Goal: Information Seeking & Learning: Learn about a topic

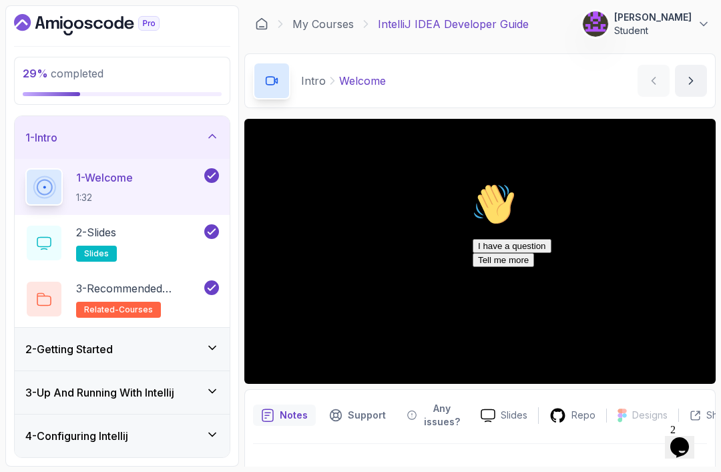
click at [164, 433] on div "4 - Configuring Intellij" at bounding box center [122, 436] width 194 height 16
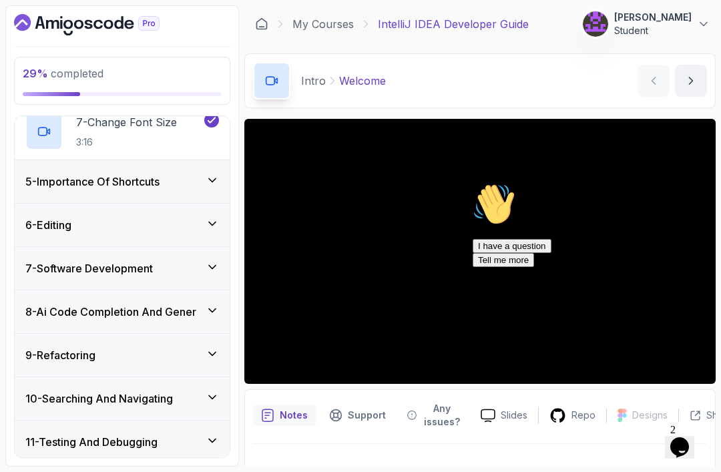
scroll to position [224, 0]
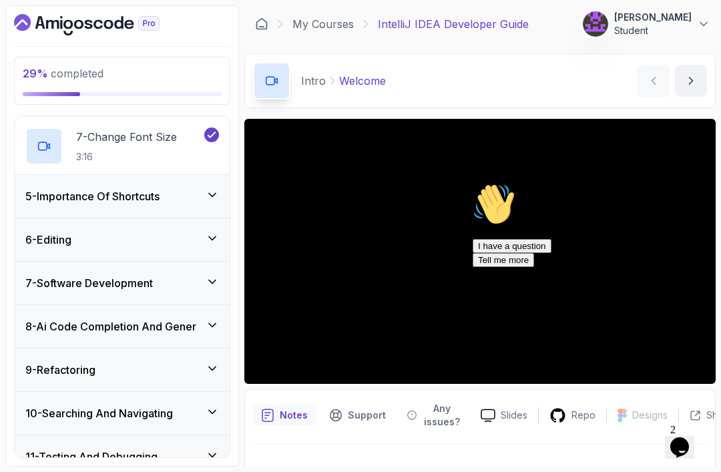
click at [133, 194] on div "5 - Importance Of Shortcuts" at bounding box center [122, 196] width 215 height 43
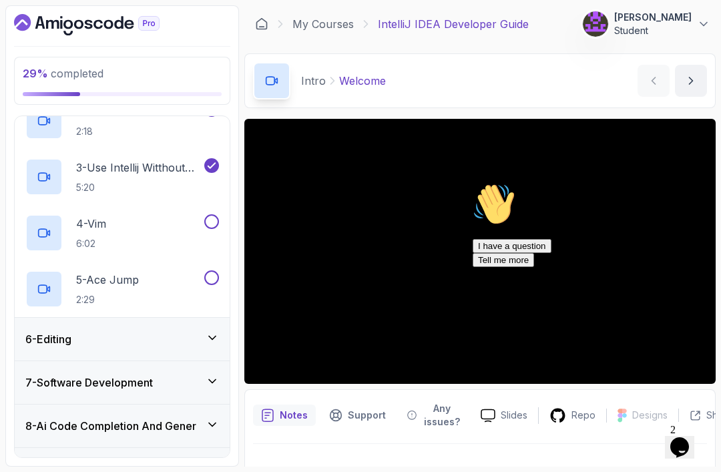
scroll to position [303, 0]
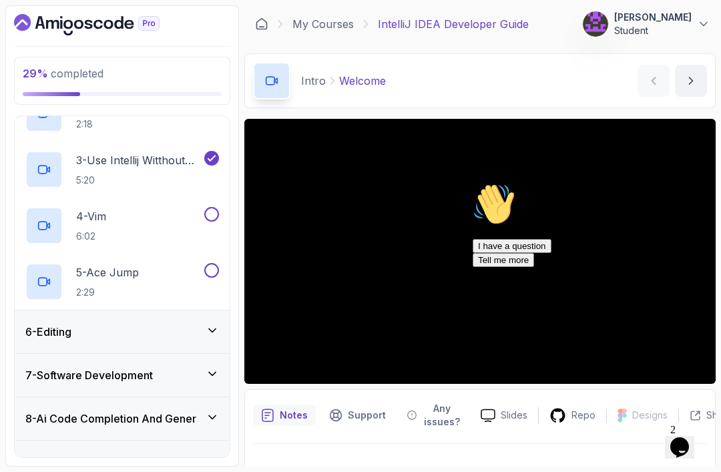
click at [140, 227] on div "4 - Vim 6:02" at bounding box center [113, 225] width 176 height 37
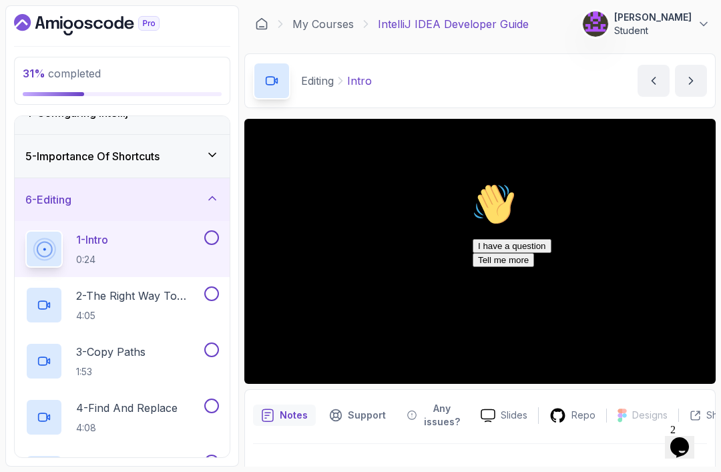
scroll to position [157, 0]
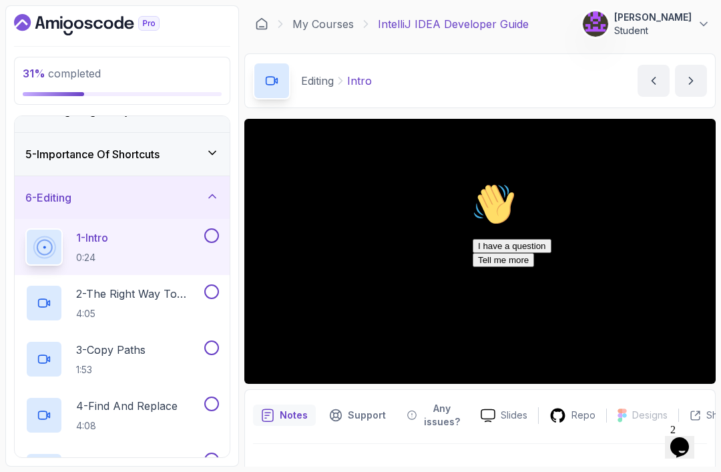
click at [685, 444] on icon "Chat widget" at bounding box center [679, 447] width 19 height 20
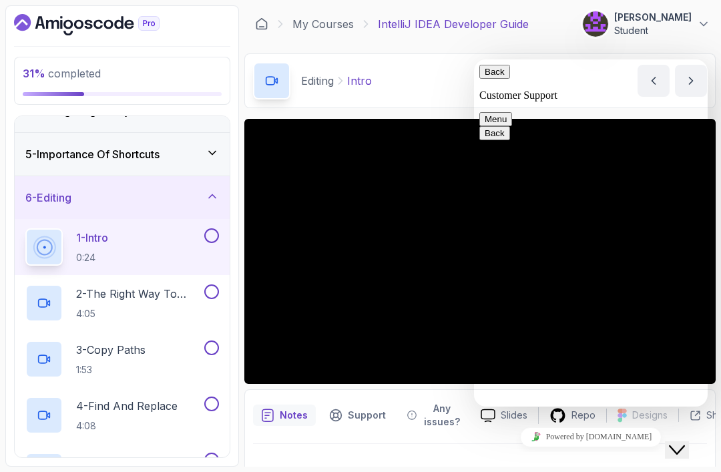
click at [685, 442] on icon "Close Chat This icon closes the chat window." at bounding box center [677, 450] width 16 height 16
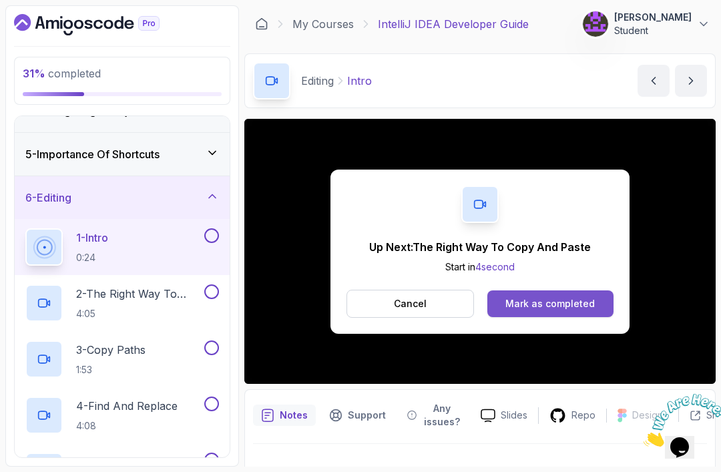
click at [537, 314] on button "Mark as completed" at bounding box center [550, 303] width 126 height 27
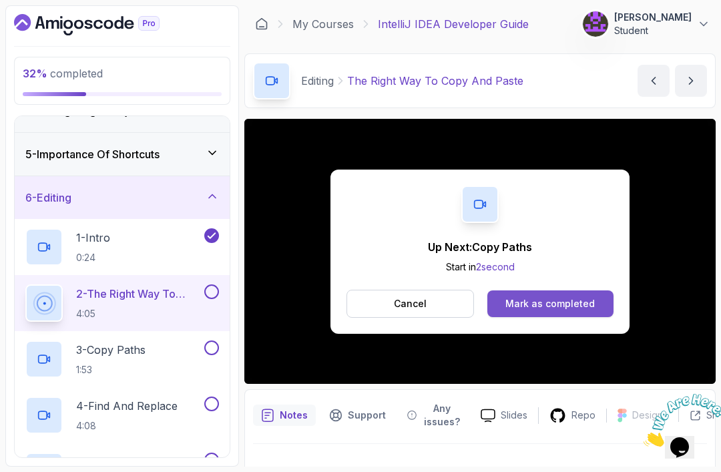
click at [562, 305] on div "Mark as completed" at bounding box center [549, 303] width 89 height 13
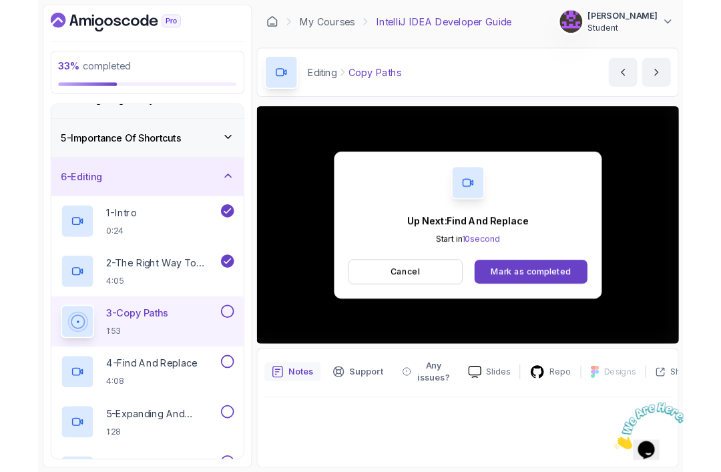
scroll to position [43, 0]
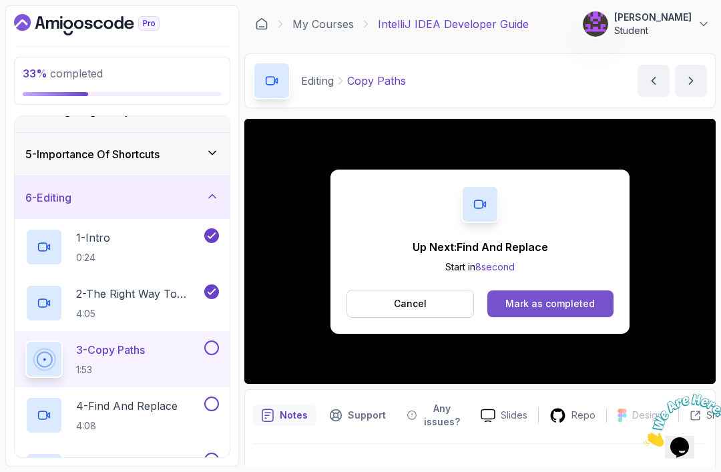
click at [570, 290] on button "Mark as completed" at bounding box center [550, 303] width 126 height 27
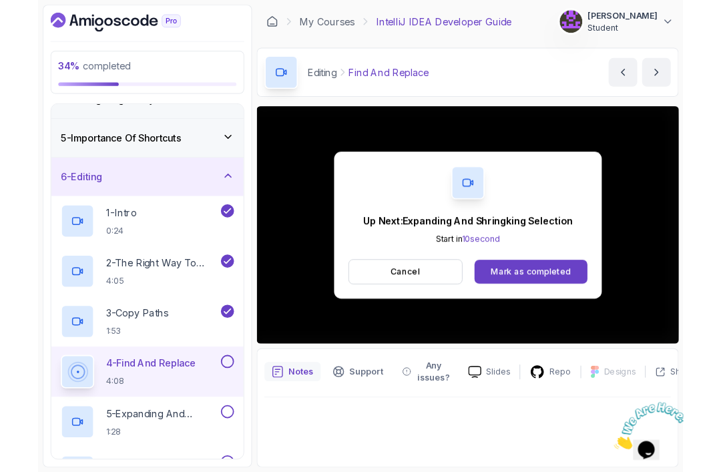
scroll to position [43, 0]
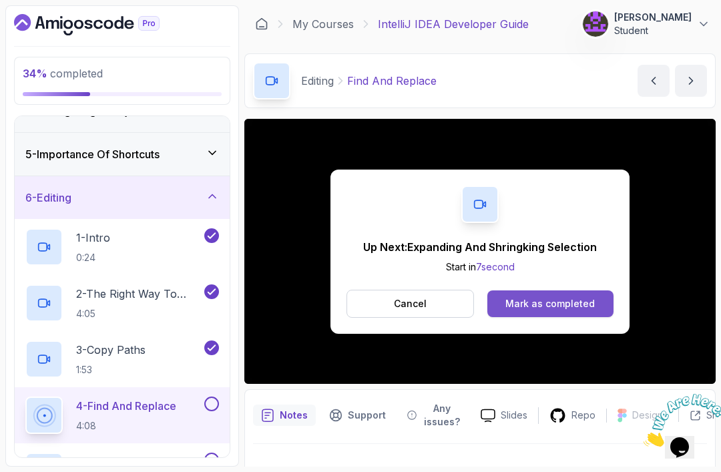
click at [558, 297] on div "Mark as completed" at bounding box center [549, 303] width 89 height 13
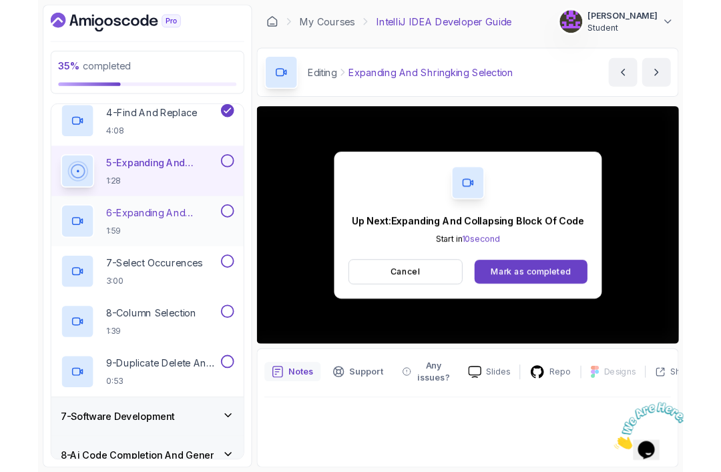
scroll to position [43, 0]
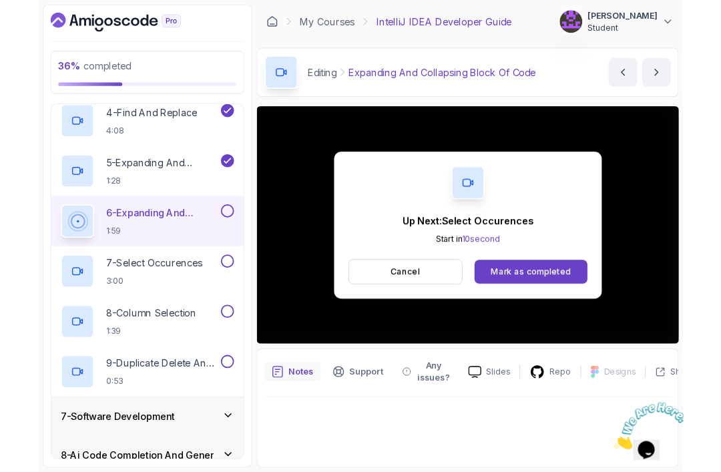
scroll to position [41, 0]
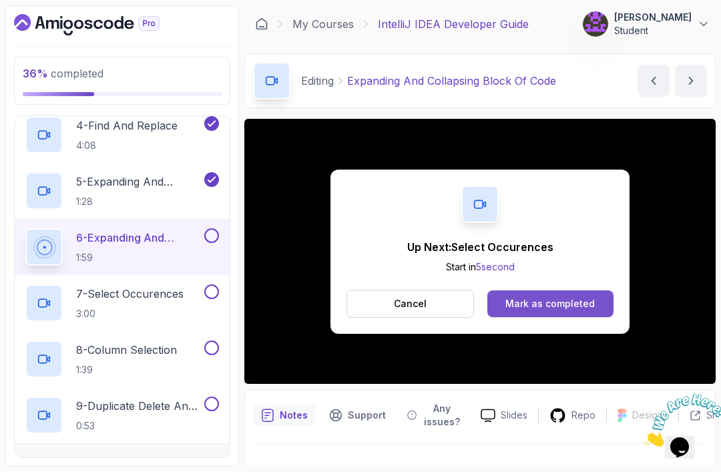
click at [573, 297] on div "Mark as completed" at bounding box center [549, 303] width 89 height 13
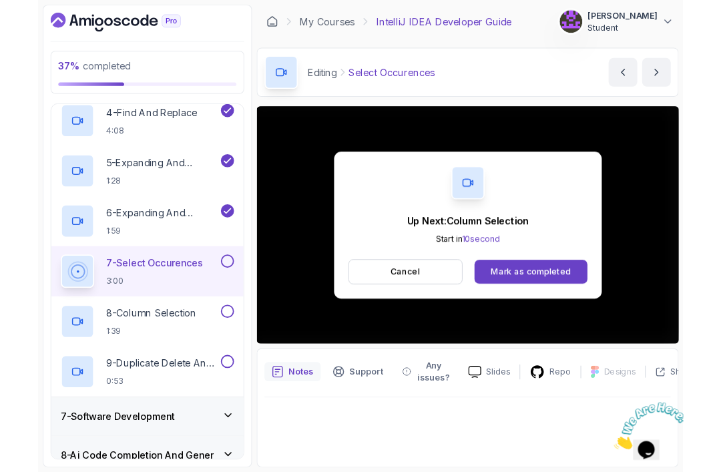
scroll to position [41, 0]
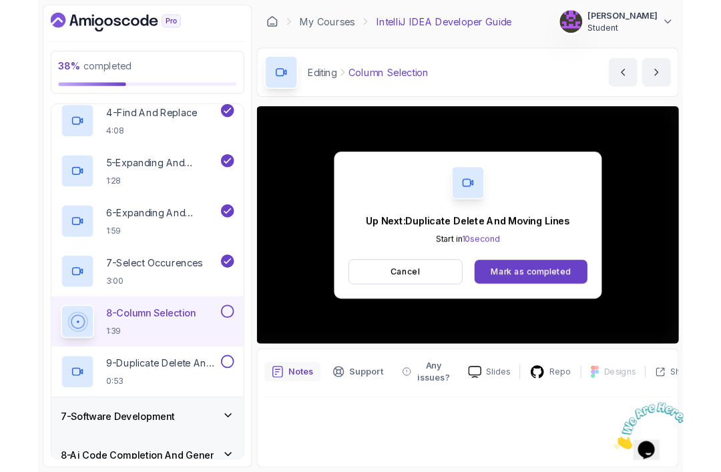
scroll to position [43, 0]
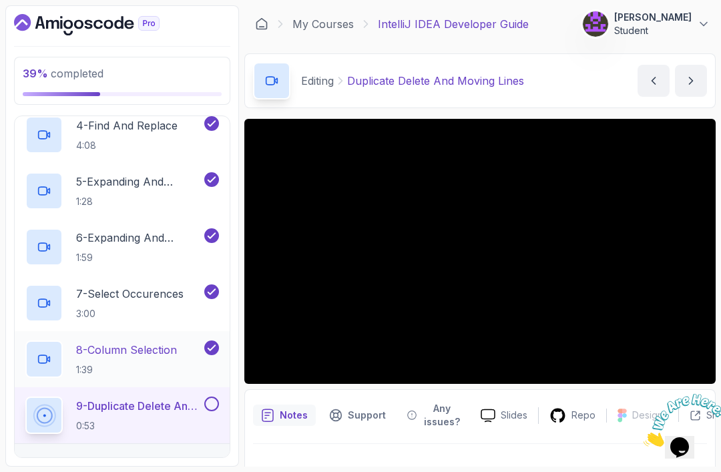
click at [107, 342] on p "8 - Column Selection" at bounding box center [126, 350] width 101 height 16
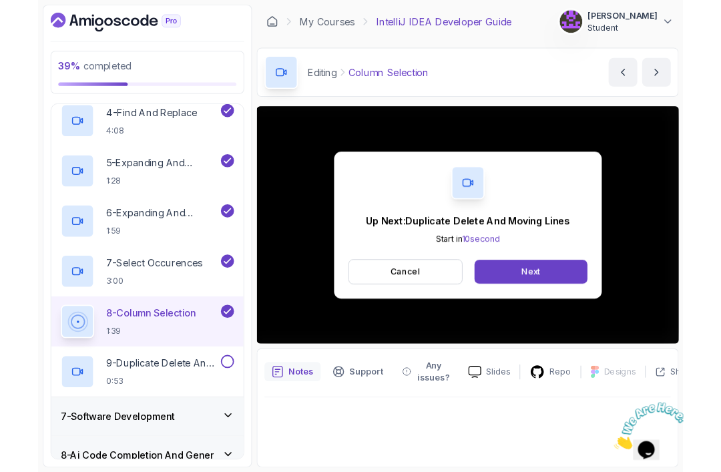
scroll to position [43, 0]
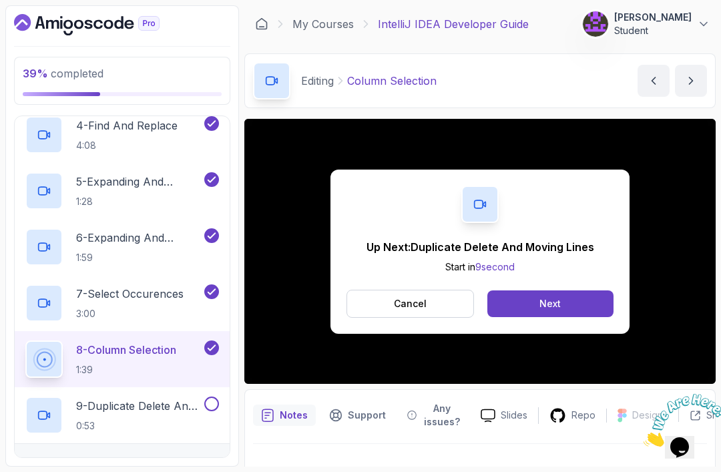
click at [641, 249] on div "Up Next: Duplicate Delete And Moving Lines Start in 9 second Cancel Next" at bounding box center [479, 251] width 471 height 265
click at [581, 290] on button "Next" at bounding box center [550, 303] width 126 height 27
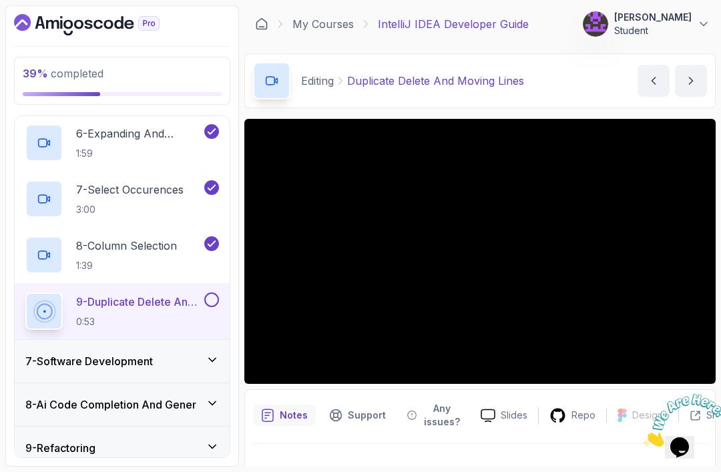
click at [124, 340] on div "7 - Software Development" at bounding box center [122, 361] width 215 height 43
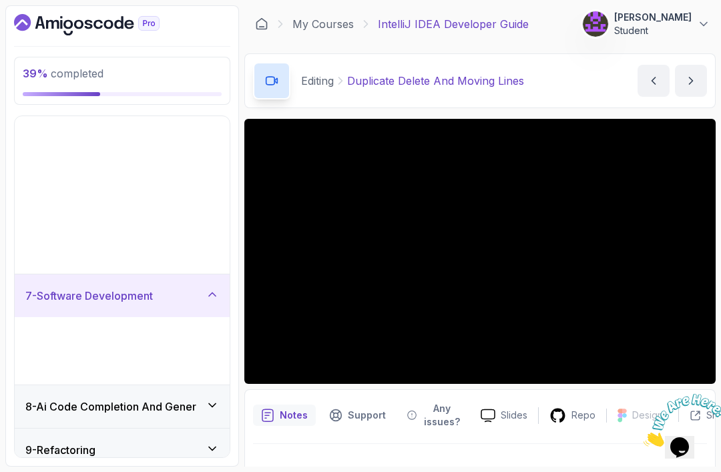
scroll to position [224, 0]
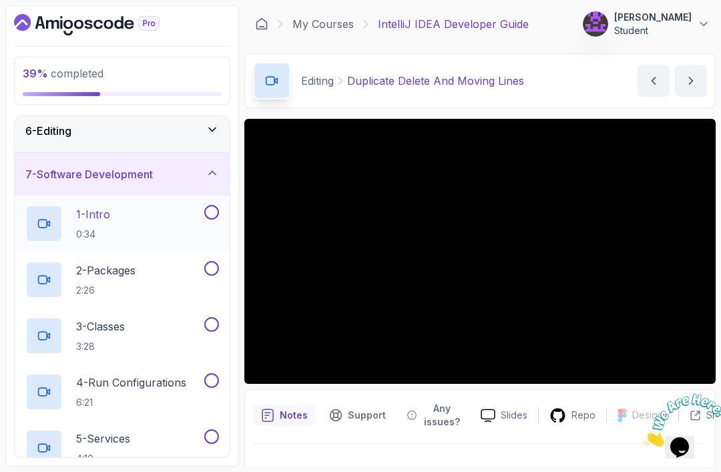
click at [129, 205] on div "1 - Intro 0:34" at bounding box center [113, 223] width 176 height 37
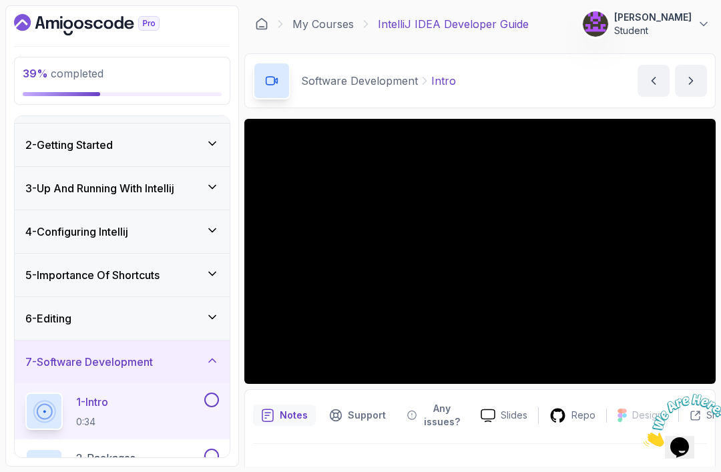
scroll to position [66, 0]
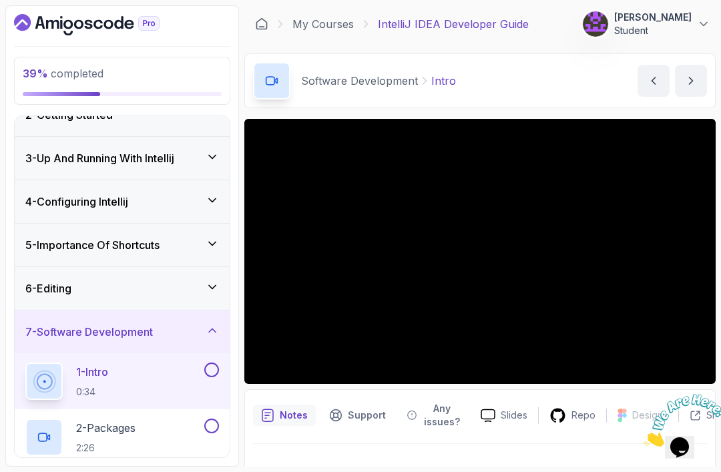
click at [119, 280] on div "6 - Editing" at bounding box center [122, 288] width 194 height 16
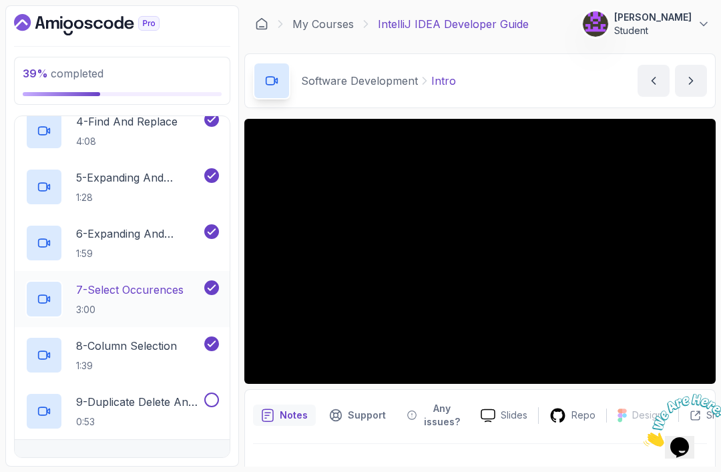
scroll to position [490, 0]
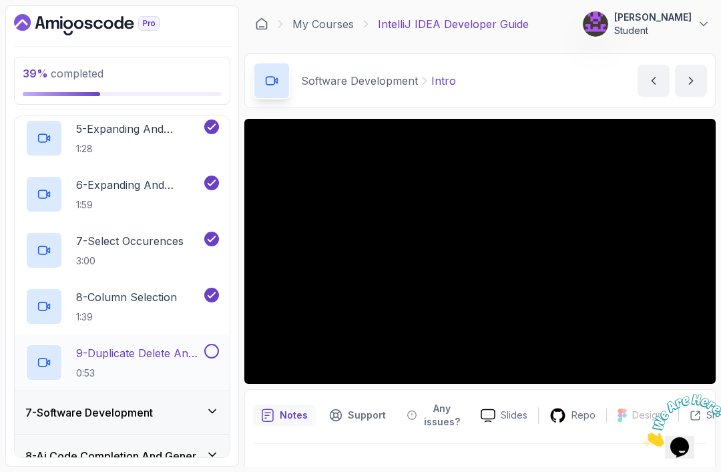
drag, startPoint x: 150, startPoint y: 308, endPoint x: 164, endPoint y: 300, distance: 15.6
click at [150, 345] on p "9 - Duplicate Delete And Moving Lines" at bounding box center [139, 353] width 126 height 16
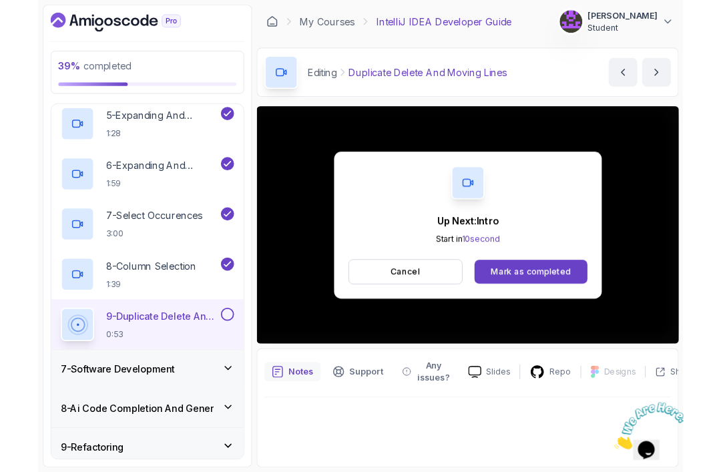
scroll to position [43, 0]
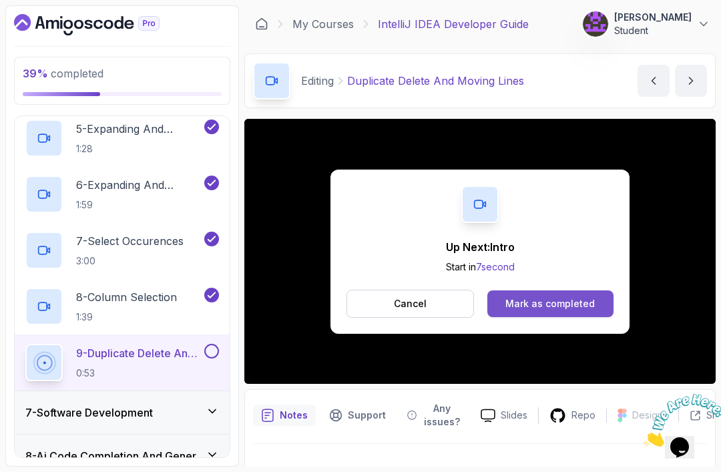
click at [559, 297] on div "Mark as completed" at bounding box center [549, 303] width 89 height 13
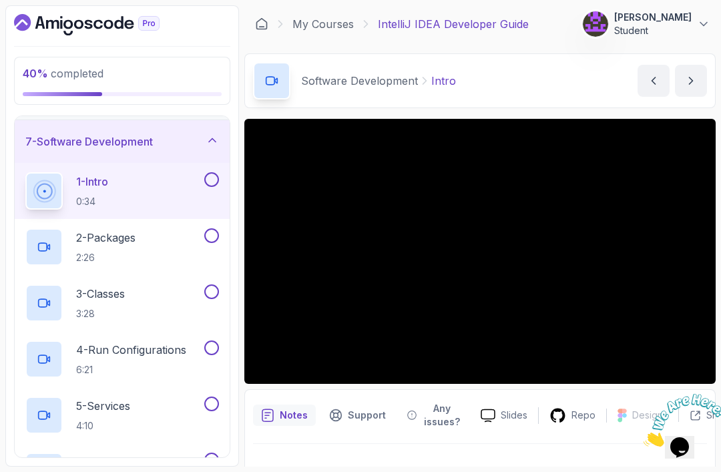
scroll to position [116, 0]
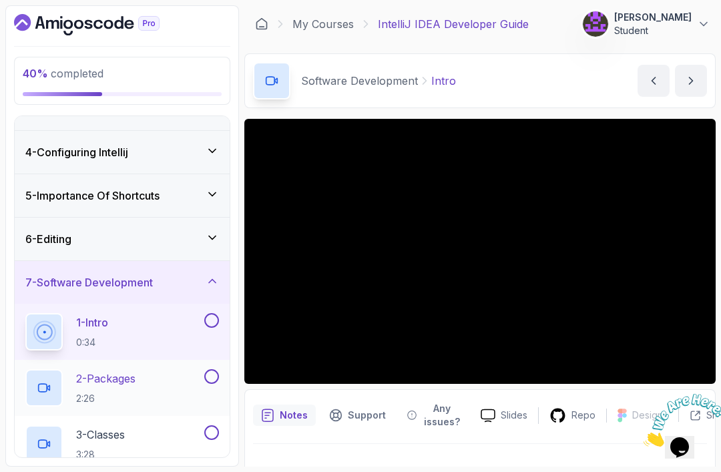
click at [92, 369] on div "2 - Packages 2:26" at bounding box center [113, 387] width 176 height 37
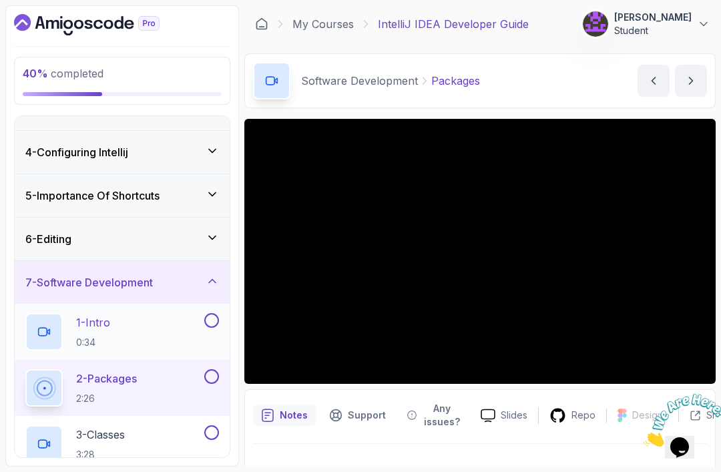
click at [120, 313] on div "1 - Intro 0:34" at bounding box center [113, 331] width 176 height 37
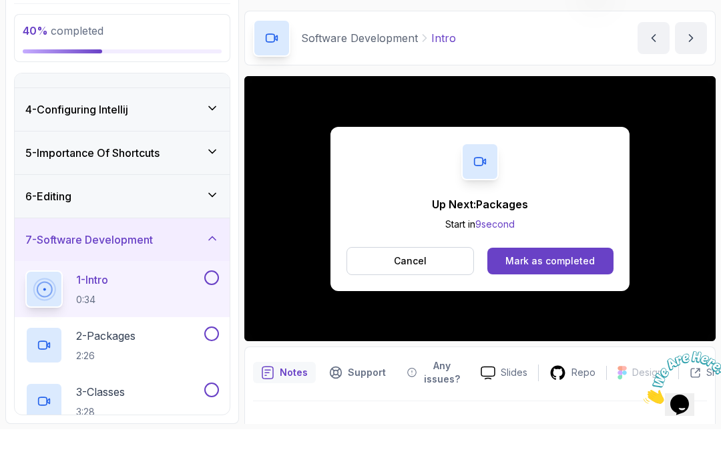
scroll to position [43, 0]
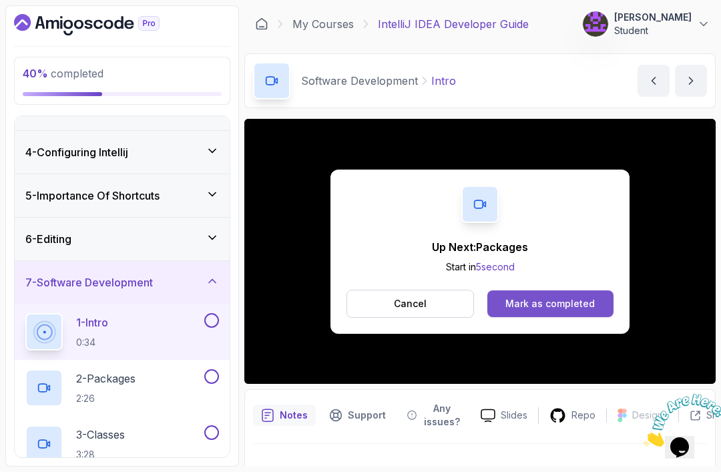
click at [556, 297] on div "Mark as completed" at bounding box center [549, 303] width 89 height 13
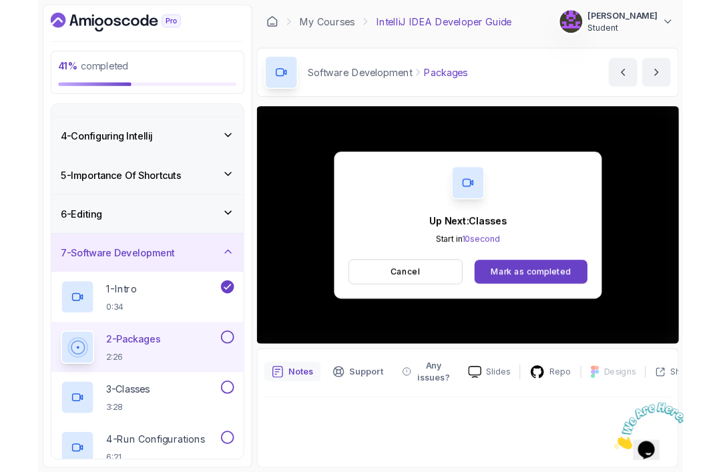
scroll to position [43, 0]
